Goal: Transaction & Acquisition: Purchase product/service

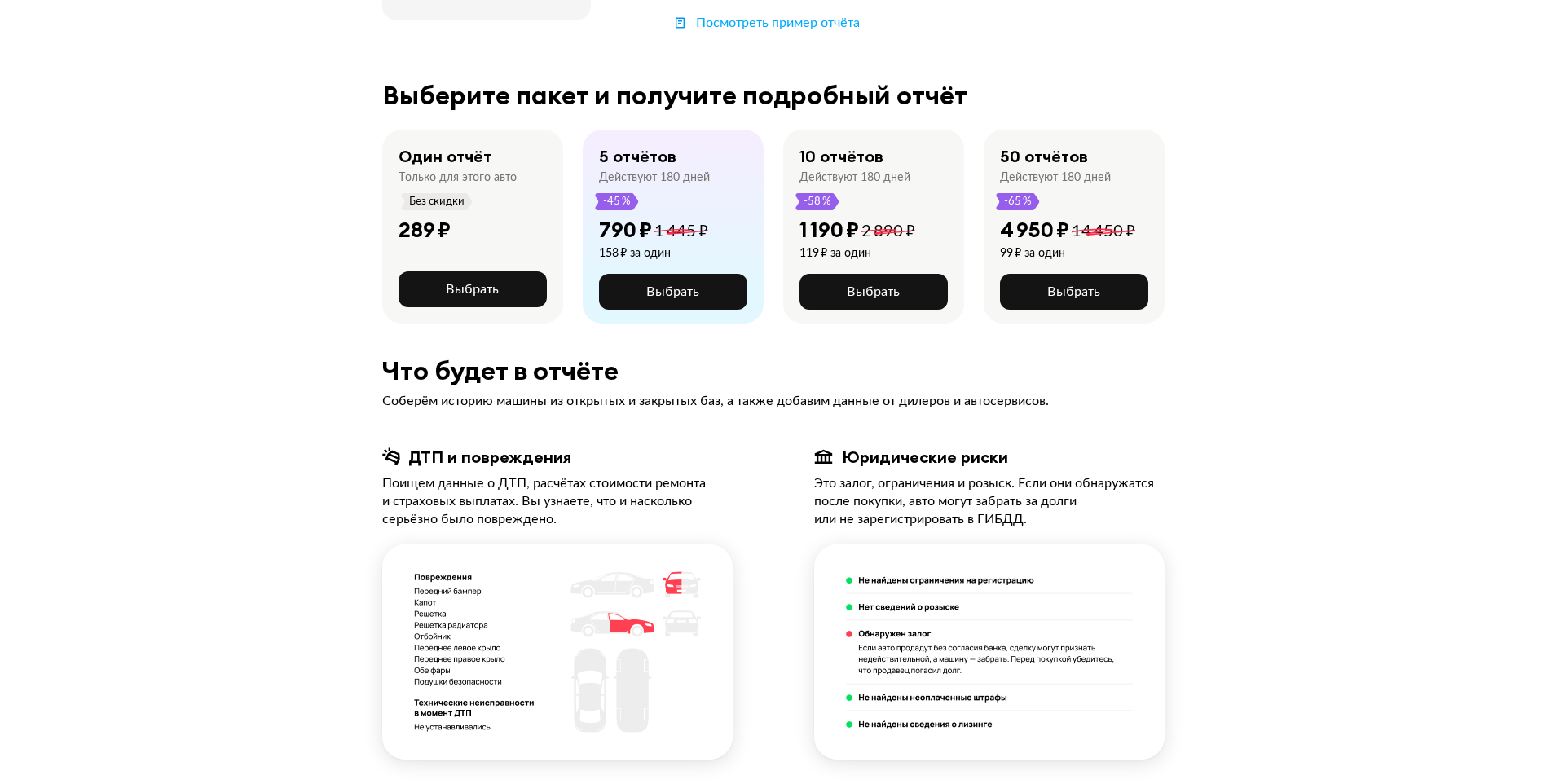
scroll to position [326, 0]
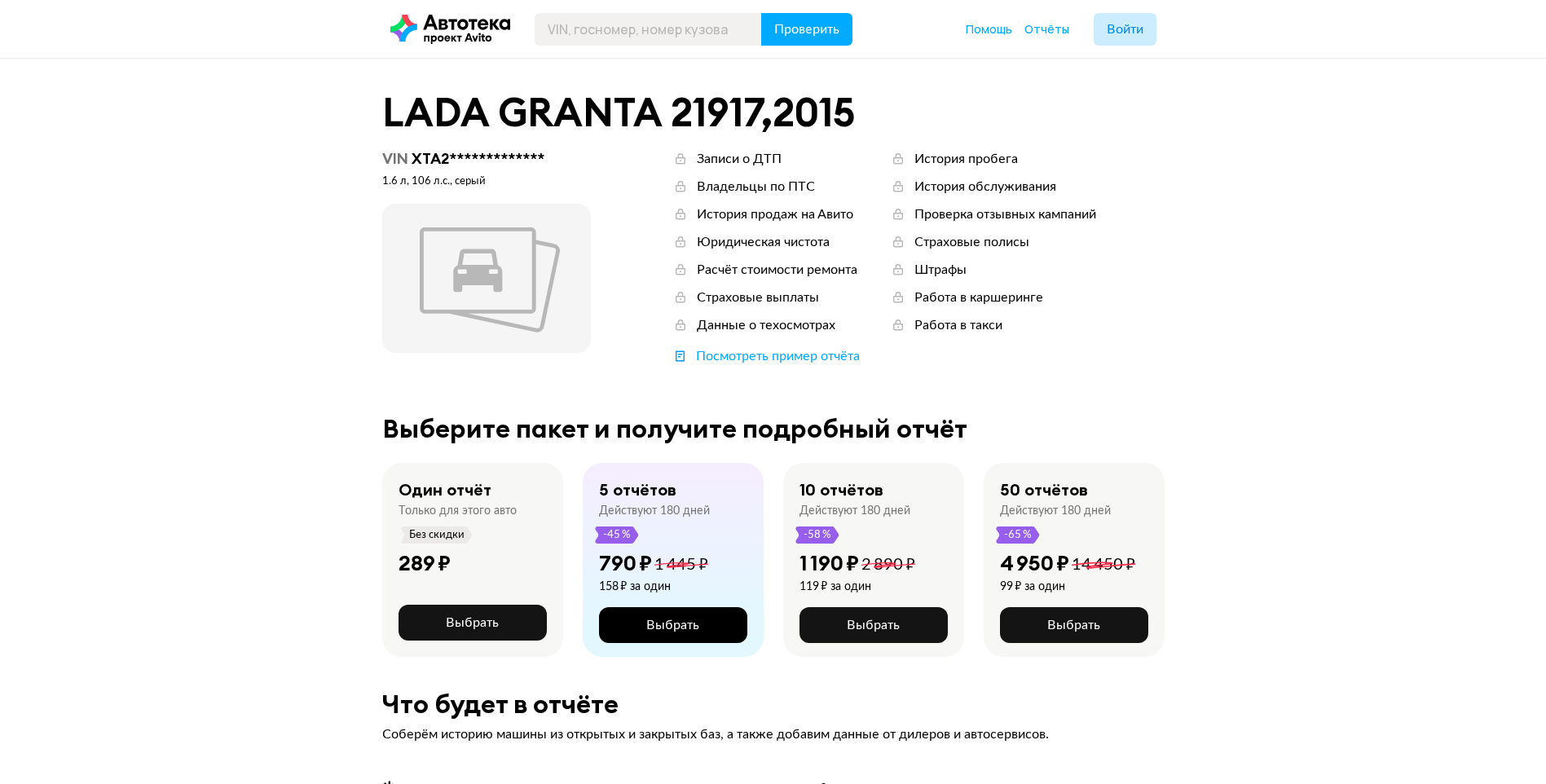
click at [701, 626] on button "Выбрать" at bounding box center [673, 625] width 148 height 36
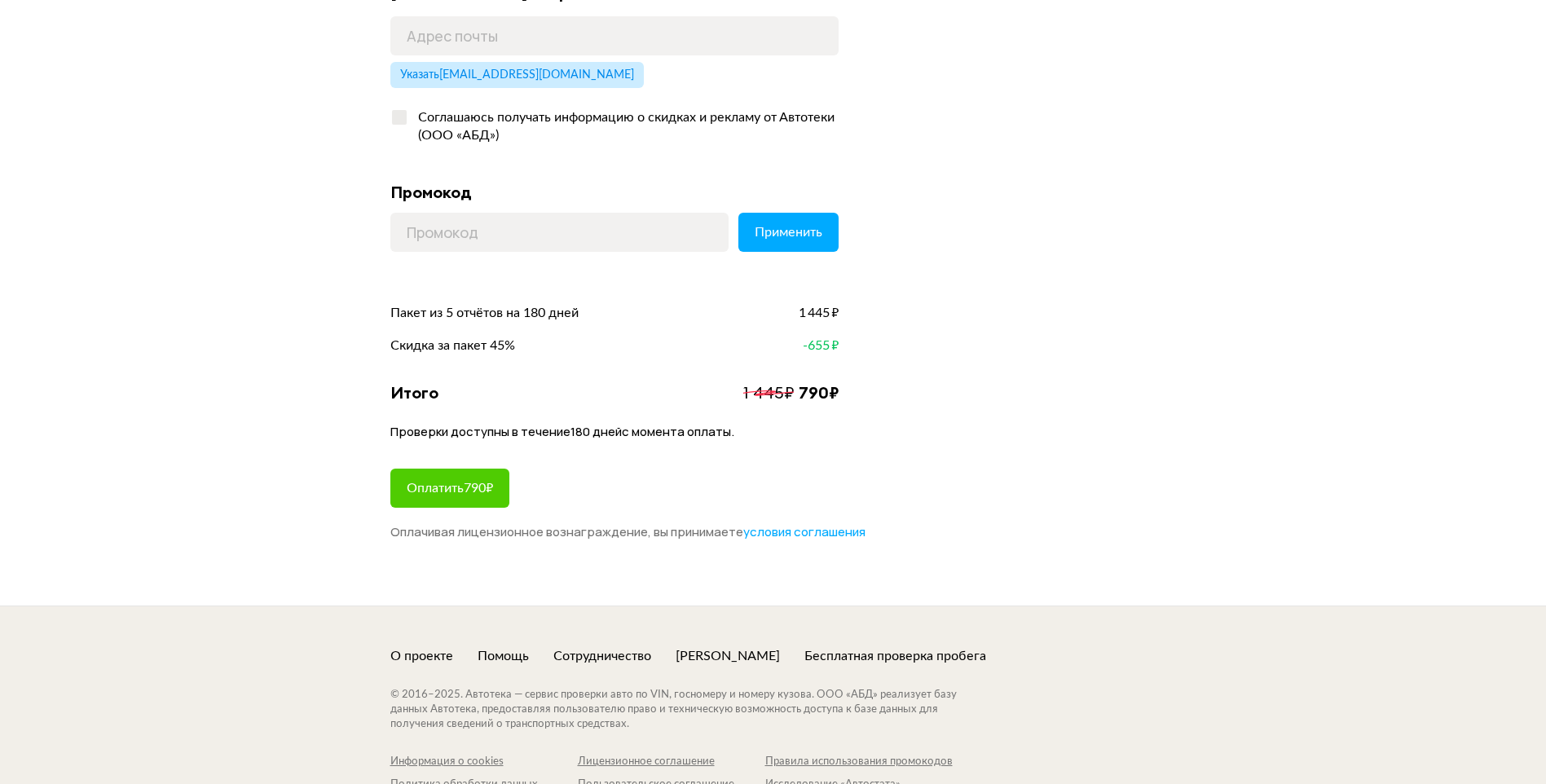
scroll to position [244, 0]
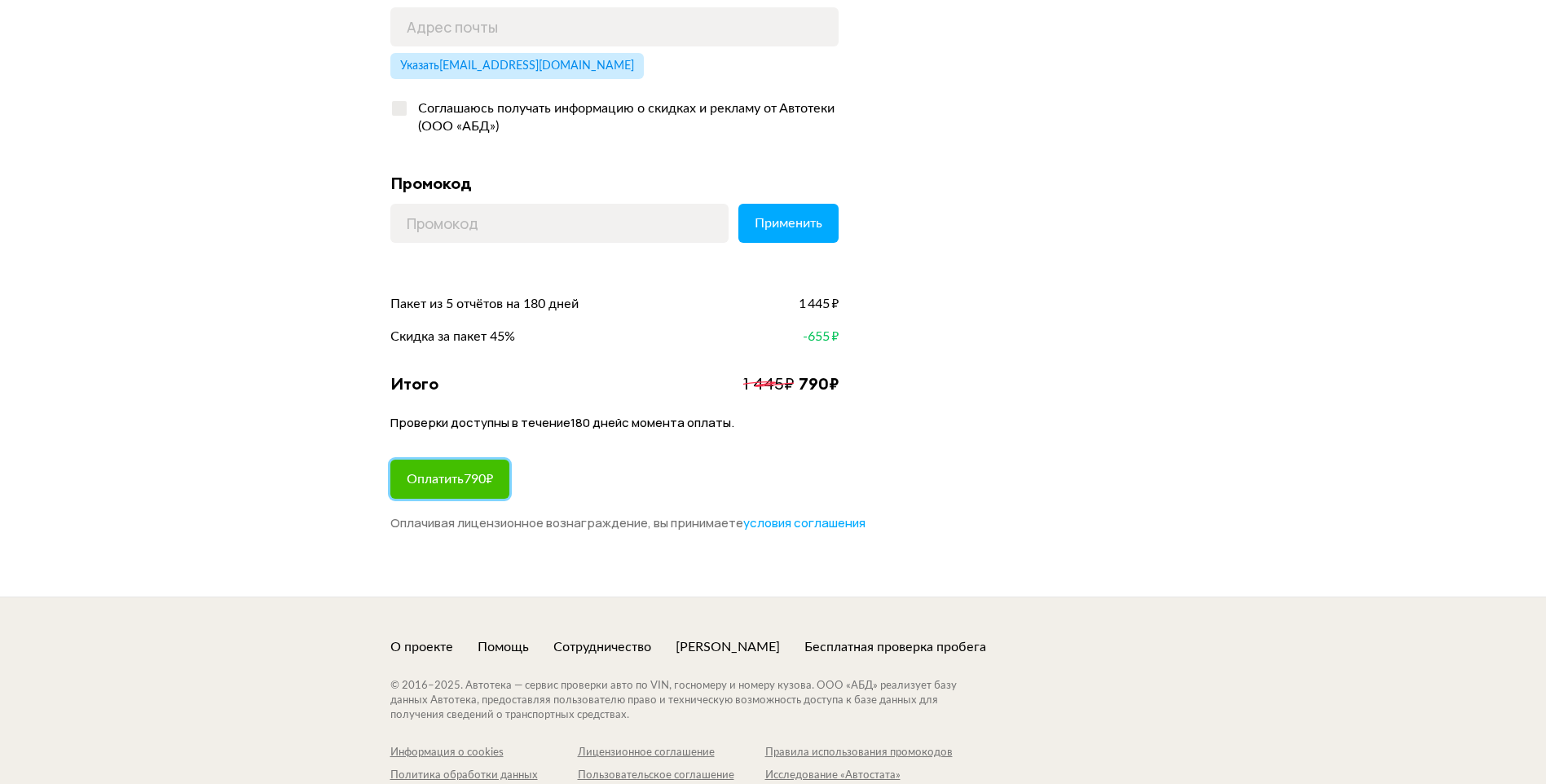
click at [485, 484] on span "Оплатить 790 ₽" at bounding box center [450, 479] width 86 height 13
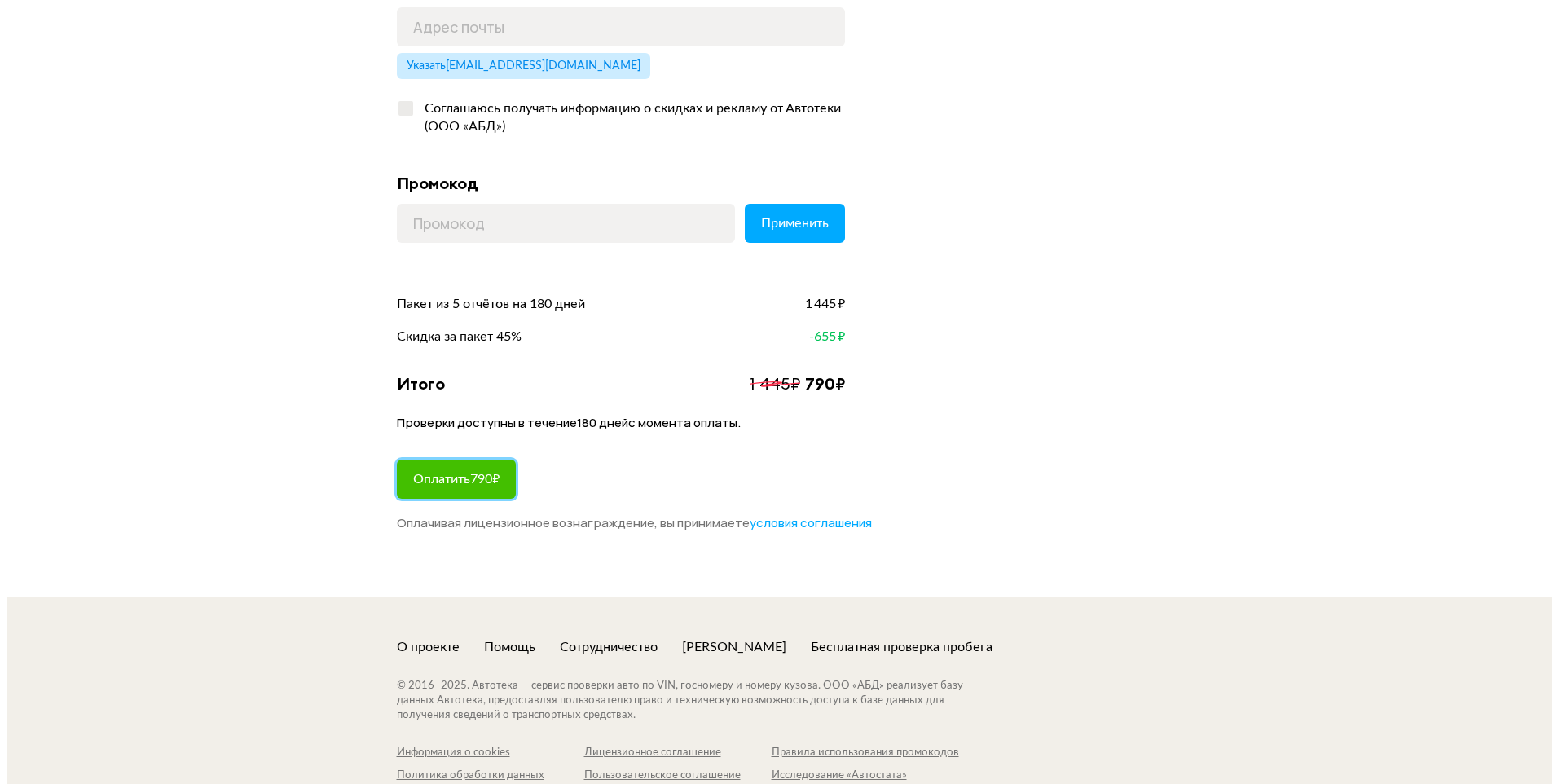
scroll to position [0, 0]
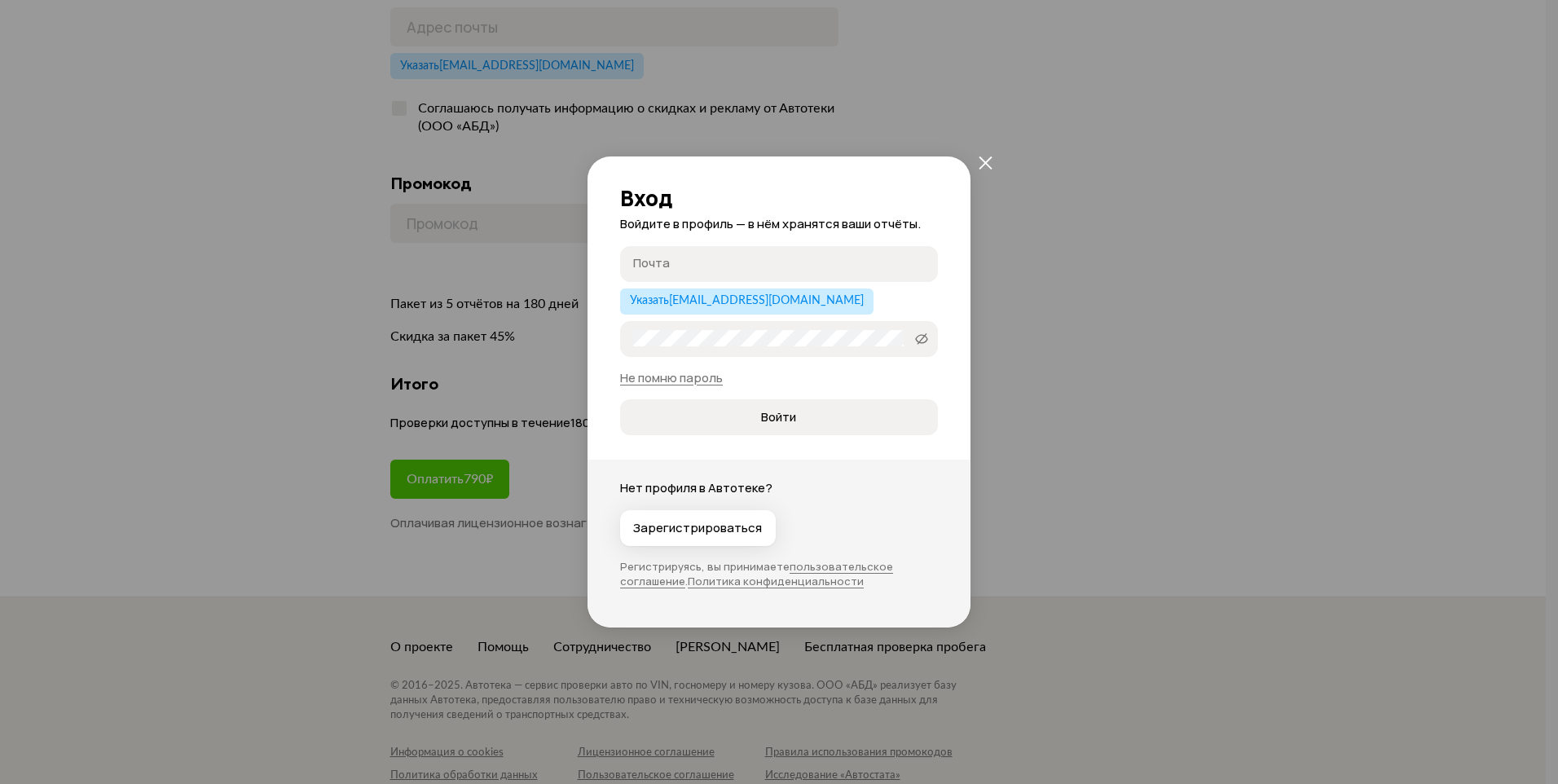
click at [988, 167] on icon "закрыть" at bounding box center [985, 162] width 13 height 13
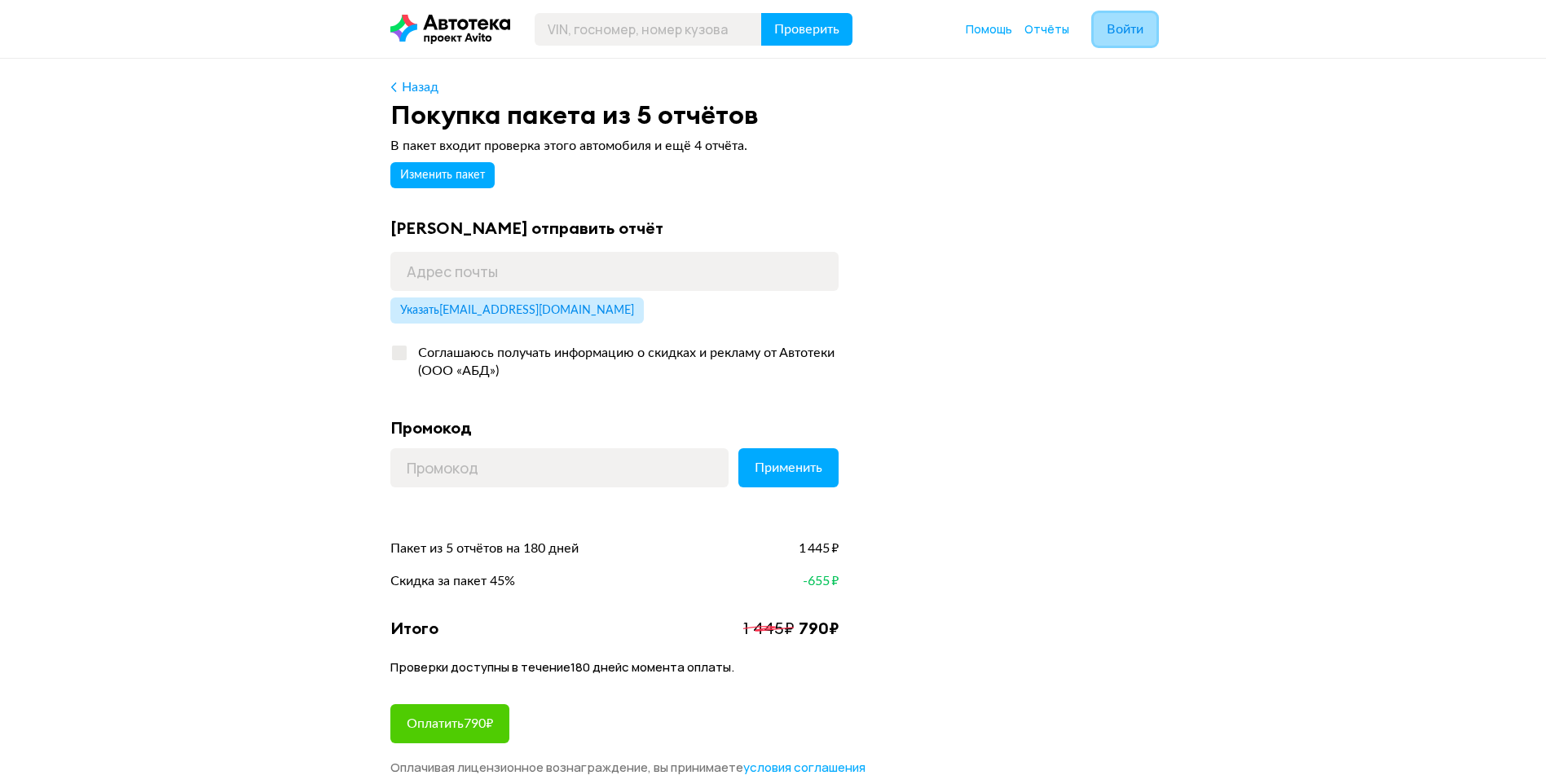
click at [1118, 23] on span "Войти" at bounding box center [1125, 29] width 36 height 13
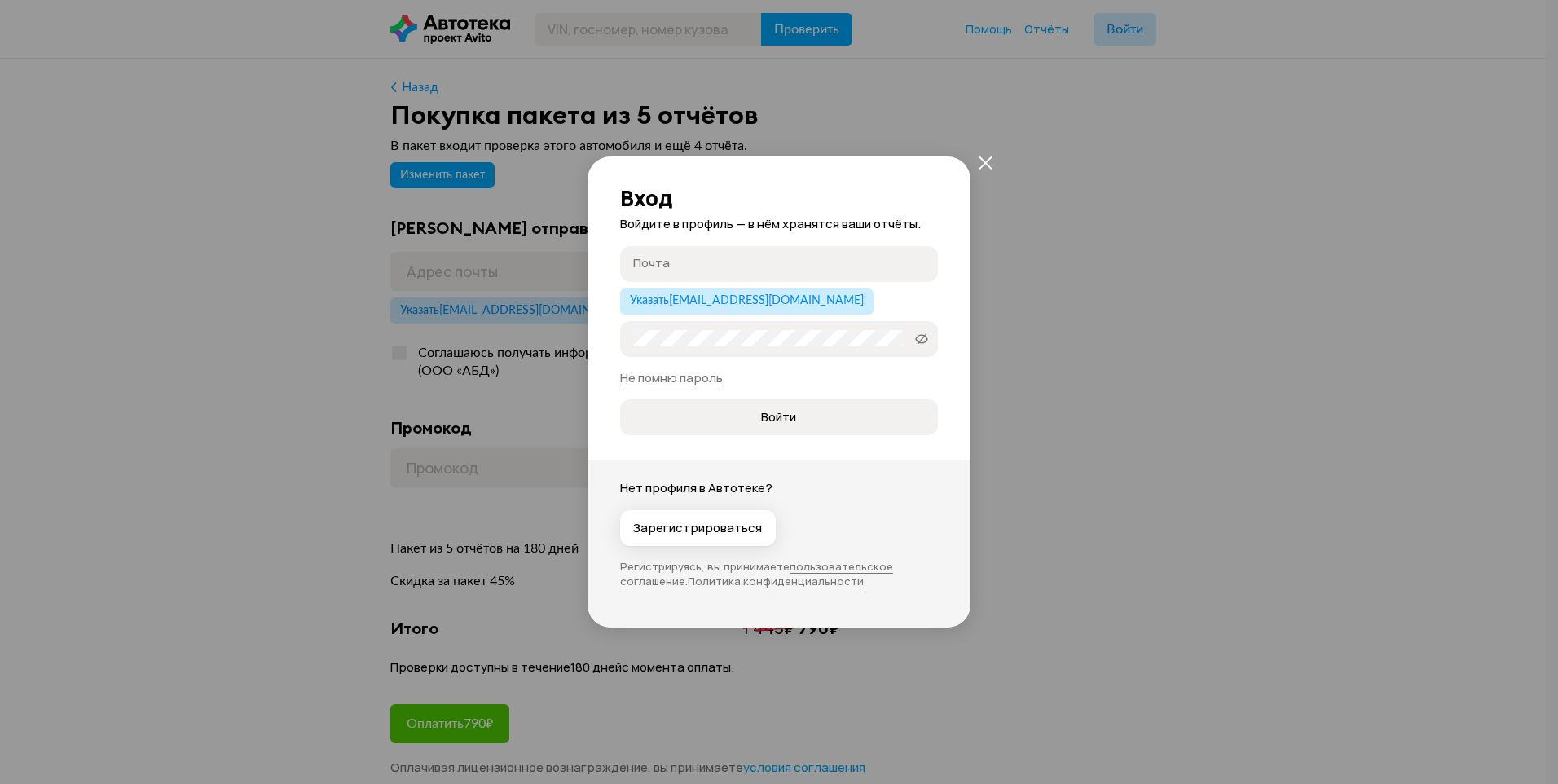
click at [807, 259] on input "Почта" at bounding box center [781, 263] width 297 height 16
click at [987, 158] on icon "закрыть" at bounding box center [985, 162] width 14 height 14
